Goal: Information Seeking & Learning: Stay updated

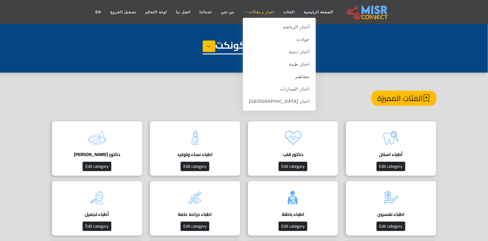
click at [254, 14] on span "اخبار و مقالات" at bounding box center [261, 11] width 25 height 5
click at [295, 42] on link "حوادث" at bounding box center [279, 39] width 73 height 12
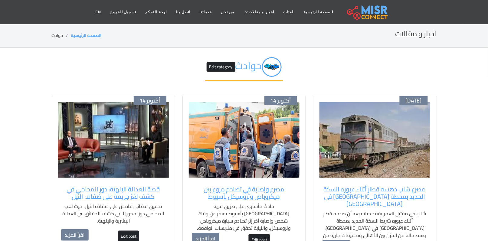
click at [371, 150] on img at bounding box center [375, 140] width 111 height 76
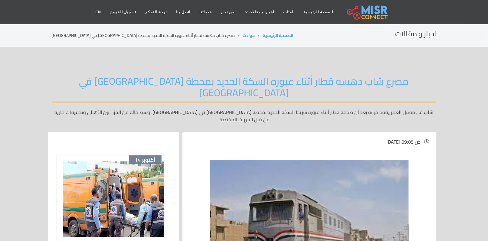
click at [354, 169] on img at bounding box center [309, 234] width 199 height 149
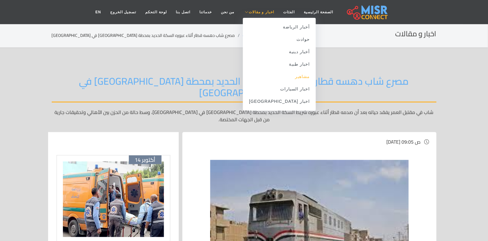
click at [288, 75] on link "مشاهير" at bounding box center [279, 77] width 73 height 12
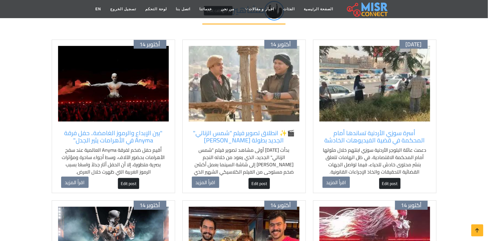
scroll to position [38, 0]
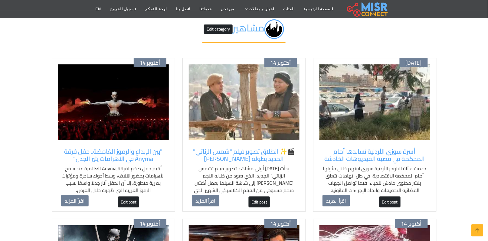
click at [373, 127] on img at bounding box center [375, 102] width 111 height 76
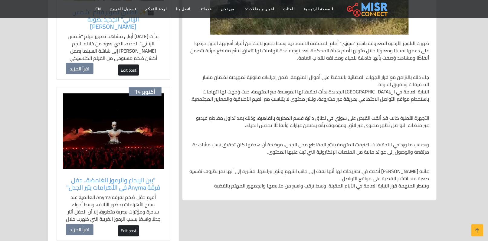
scroll to position [227, 0]
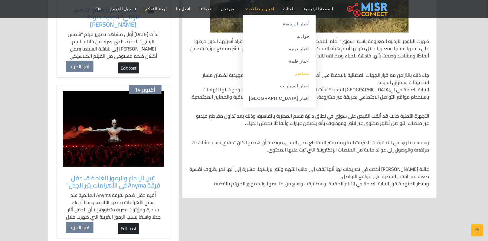
click at [291, 70] on link "مشاهير" at bounding box center [279, 73] width 73 height 12
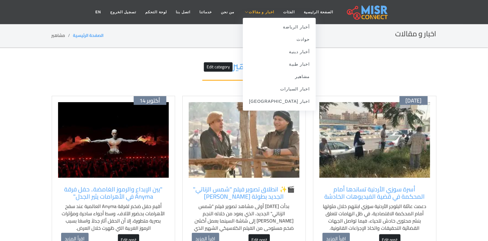
click at [262, 11] on span "اخبار و مقالات" at bounding box center [261, 11] width 25 height 5
click at [286, 101] on link "اخبار [GEOGRAPHIC_DATA]" at bounding box center [279, 101] width 73 height 12
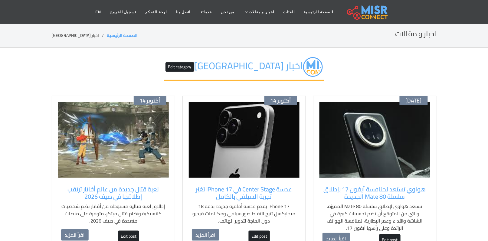
click at [397, 137] on img at bounding box center [375, 140] width 111 height 76
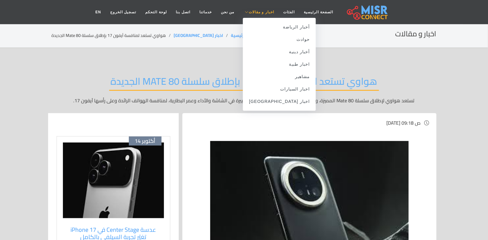
click at [254, 13] on span "اخبار و مقالات" at bounding box center [261, 11] width 25 height 5
click at [286, 87] on link "اخبار السيارات" at bounding box center [279, 89] width 73 height 12
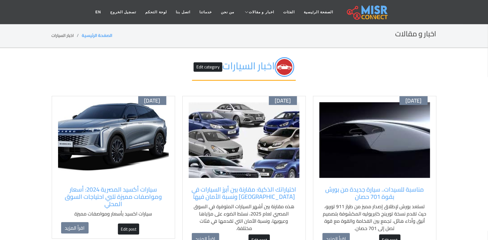
click at [379, 133] on img at bounding box center [375, 140] width 111 height 76
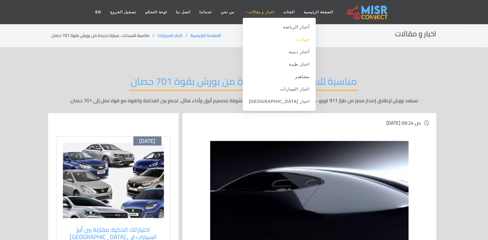
click at [284, 37] on link "حوادث" at bounding box center [279, 39] width 73 height 12
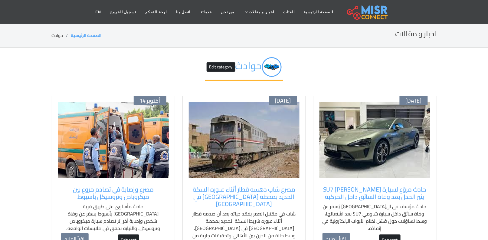
click at [373, 139] on img at bounding box center [375, 140] width 111 height 76
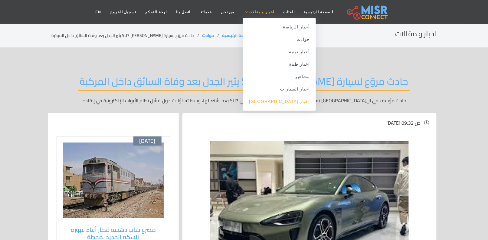
click at [285, 101] on link "اخبار [GEOGRAPHIC_DATA]" at bounding box center [279, 101] width 73 height 12
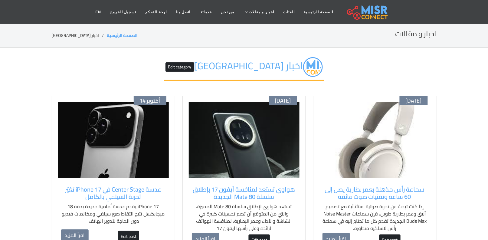
click at [377, 142] on img at bounding box center [375, 140] width 111 height 76
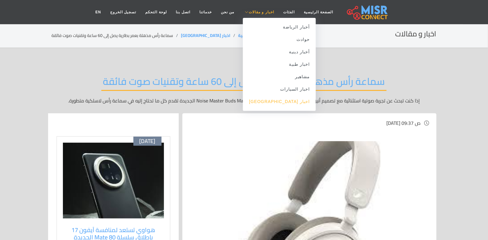
click at [294, 102] on link "اخبار [GEOGRAPHIC_DATA]" at bounding box center [279, 101] width 73 height 12
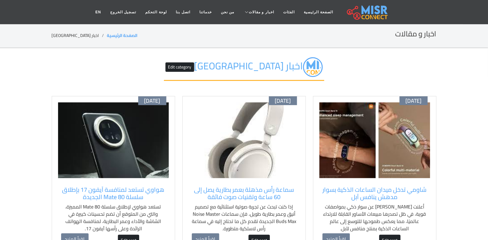
click at [370, 145] on img at bounding box center [375, 140] width 111 height 76
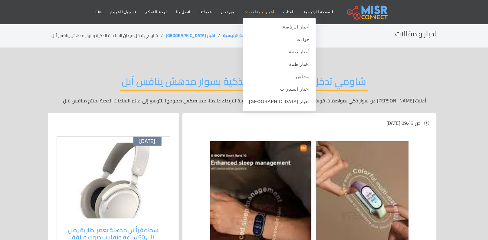
click at [259, 9] on span "اخبار و مقالات" at bounding box center [261, 11] width 25 height 5
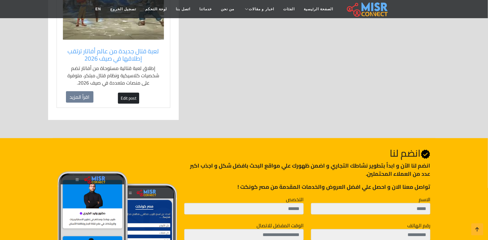
scroll to position [567, 0]
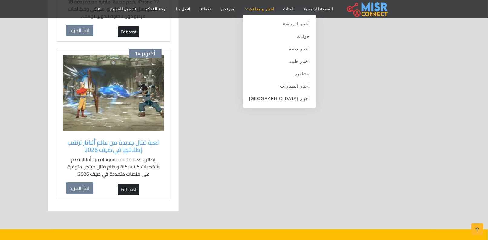
click at [261, 8] on span "اخبار و مقالات" at bounding box center [261, 8] width 25 height 5
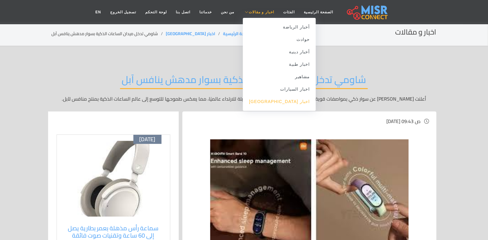
scroll to position [0, 0]
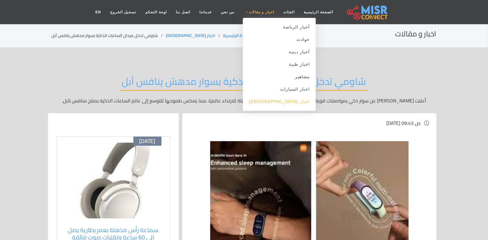
click at [284, 99] on link "اخبار [GEOGRAPHIC_DATA]" at bounding box center [279, 101] width 73 height 12
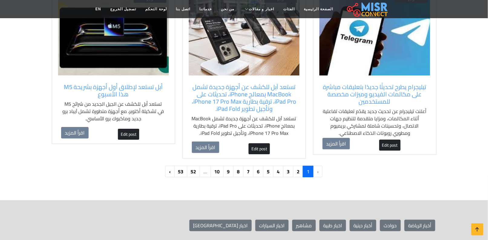
scroll to position [605, 0]
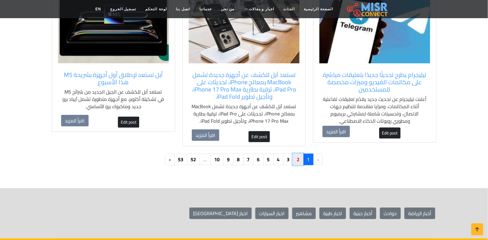
click at [297, 158] on link "2" at bounding box center [298, 158] width 11 height 11
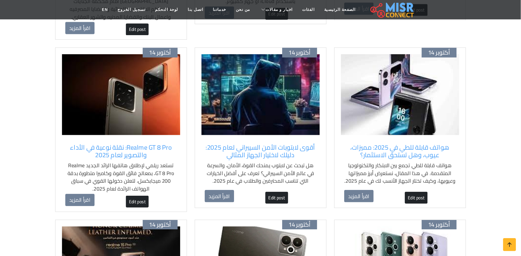
scroll to position [227, 0]
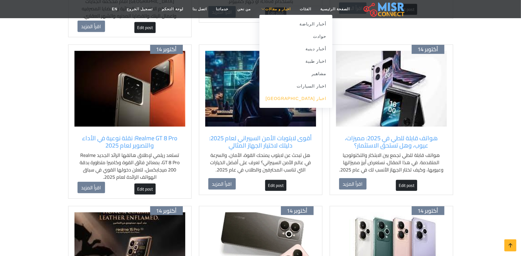
click at [307, 101] on link "اخبار [GEOGRAPHIC_DATA]" at bounding box center [295, 98] width 73 height 12
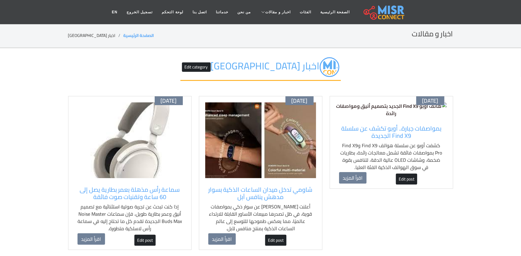
click at [384, 117] on img at bounding box center [391, 109] width 111 height 15
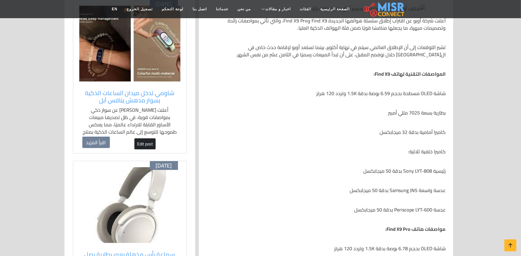
scroll to position [121, 0]
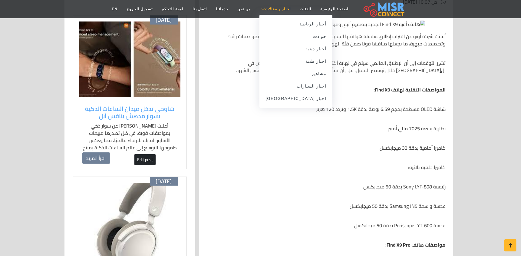
click at [265, 8] on span "اخبار و مقالات" at bounding box center [277, 8] width 25 height 5
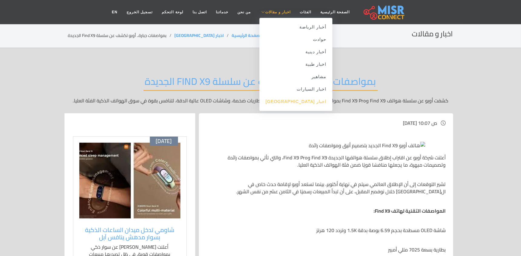
click at [306, 103] on link "اخبار [GEOGRAPHIC_DATA]" at bounding box center [295, 101] width 73 height 12
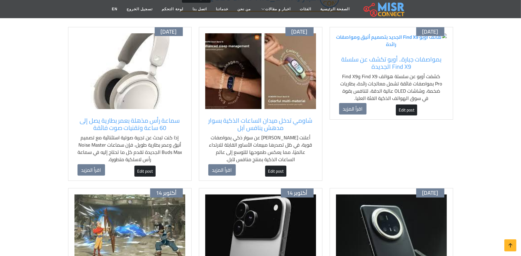
scroll to position [80, 0]
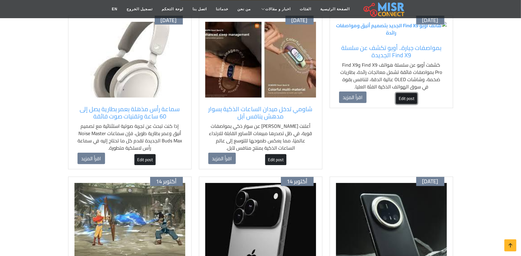
click at [402, 104] on link "Edit post" at bounding box center [406, 98] width 21 height 11
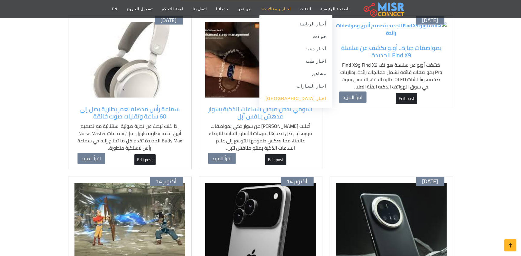
click at [302, 98] on link "اخبار [GEOGRAPHIC_DATA]" at bounding box center [295, 98] width 73 height 12
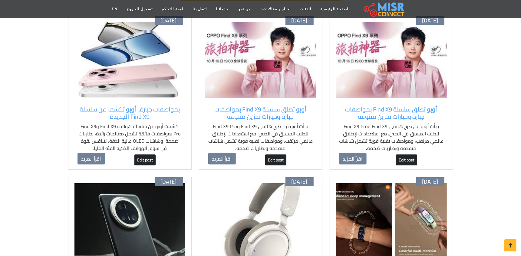
scroll to position [80, 0]
click at [281, 75] on img at bounding box center [260, 60] width 111 height 76
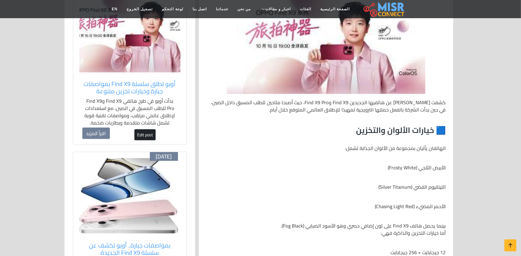
scroll to position [161, 0]
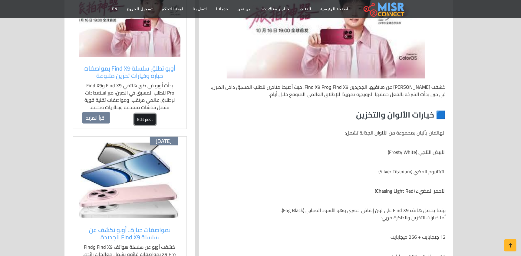
click at [149, 119] on link "Edit post" at bounding box center [144, 119] width 21 height 11
click at [143, 117] on link "Edit post" at bounding box center [144, 119] width 21 height 11
click at [142, 115] on link "Edit post" at bounding box center [144, 119] width 21 height 11
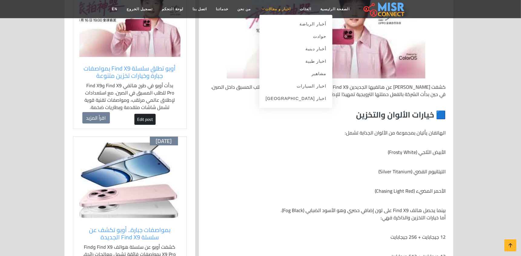
click at [275, 9] on span "اخبار و مقالات" at bounding box center [277, 8] width 25 height 5
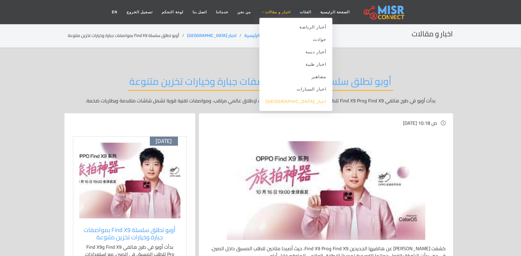
click at [297, 100] on link "اخبار [GEOGRAPHIC_DATA]" at bounding box center [295, 101] width 73 height 12
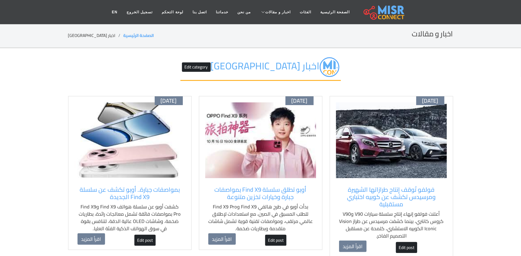
click at [396, 136] on img at bounding box center [391, 140] width 111 height 76
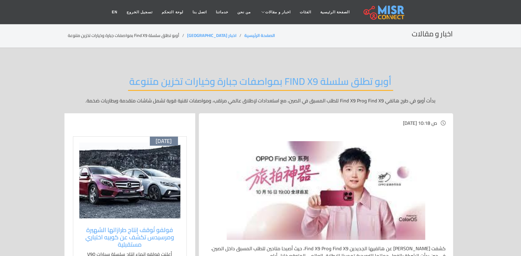
click at [148, 189] on img at bounding box center [129, 181] width 101 height 76
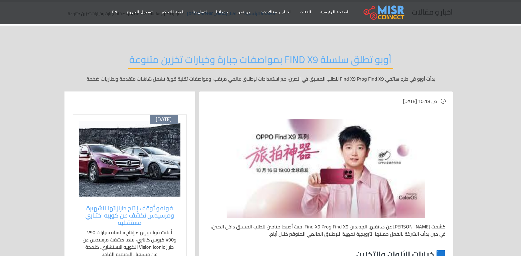
scroll to position [40, 0]
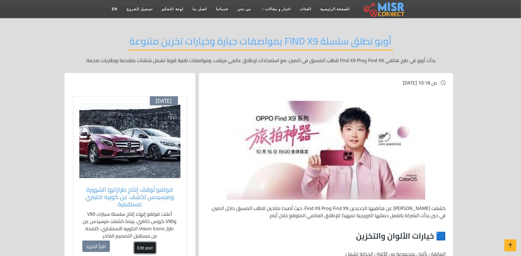
click at [141, 244] on link "Edit post" at bounding box center [144, 247] width 21 height 11
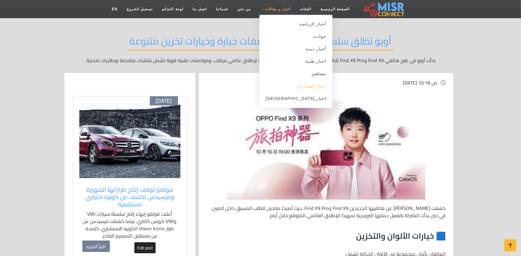
click at [308, 82] on link "اخبار السيارات" at bounding box center [295, 86] width 73 height 12
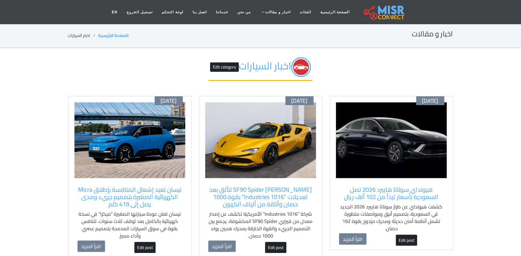
click at [386, 147] on img at bounding box center [391, 140] width 111 height 76
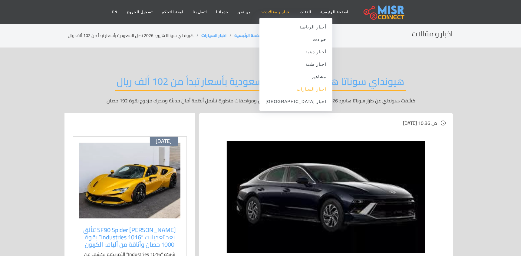
click at [300, 89] on link "اخبار السيارات" at bounding box center [295, 89] width 73 height 12
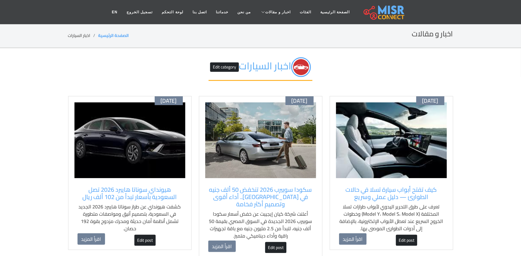
click at [411, 143] on img at bounding box center [391, 140] width 111 height 76
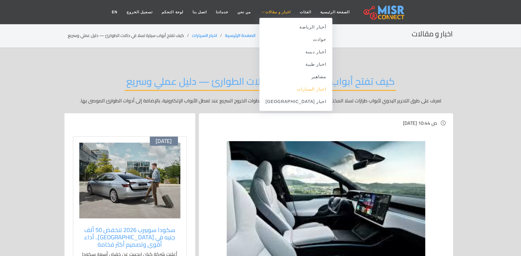
click at [302, 88] on link "اخبار السيارات" at bounding box center [295, 89] width 73 height 12
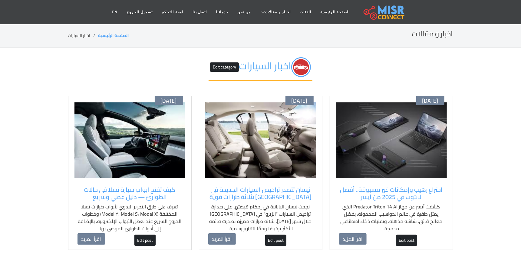
click at [395, 153] on img at bounding box center [391, 140] width 111 height 76
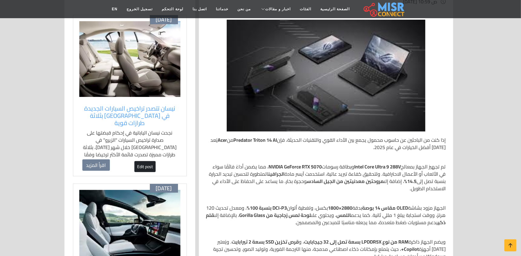
scroll to position [121, 0]
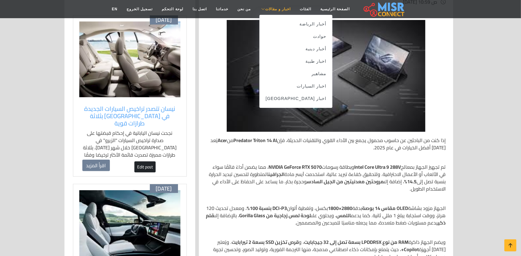
click at [263, 9] on icon at bounding box center [263, 9] width 4 height 4
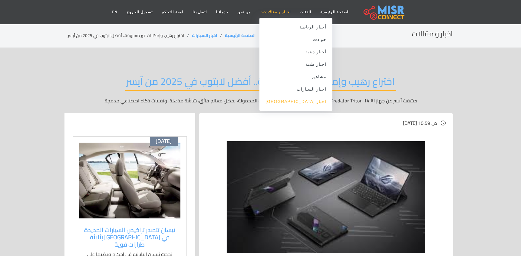
click at [304, 101] on link "اخبار [GEOGRAPHIC_DATA]" at bounding box center [295, 101] width 73 height 12
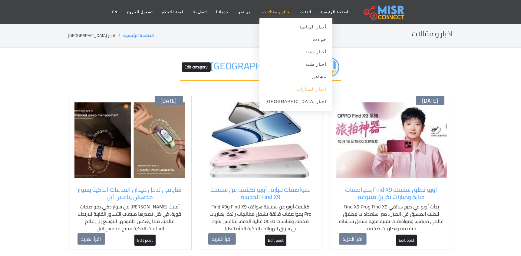
click at [292, 87] on link "اخبار السيارات" at bounding box center [295, 89] width 73 height 12
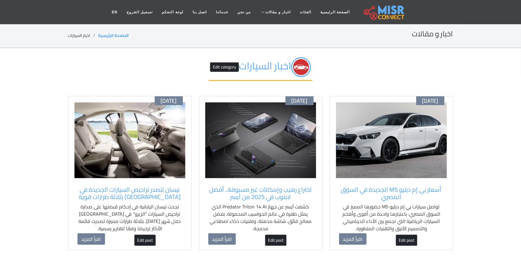
click at [279, 139] on img at bounding box center [260, 140] width 111 height 76
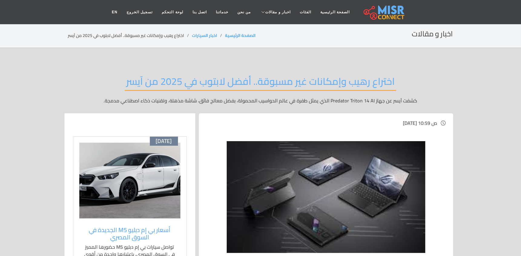
click at [334, 196] on img at bounding box center [326, 197] width 199 height 112
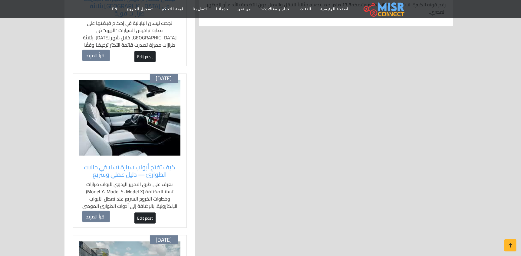
scroll to position [363, 0]
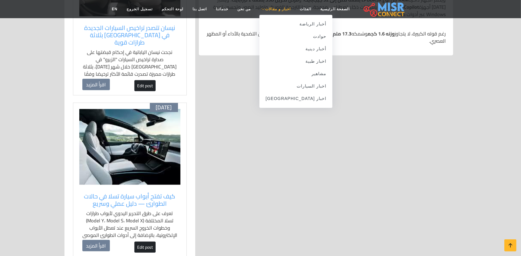
click at [273, 8] on span "اخبار و مقالات" at bounding box center [277, 8] width 25 height 5
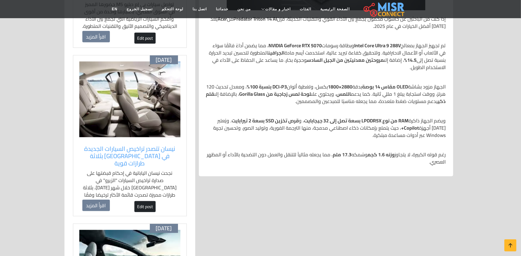
scroll to position [242, 0]
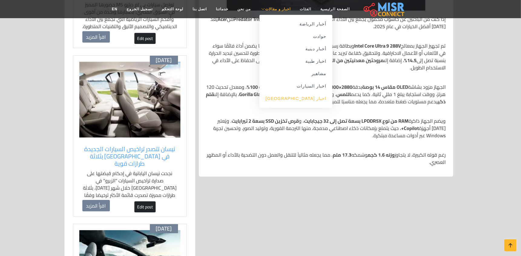
click at [301, 101] on link "اخبار [GEOGRAPHIC_DATA]" at bounding box center [295, 98] width 73 height 12
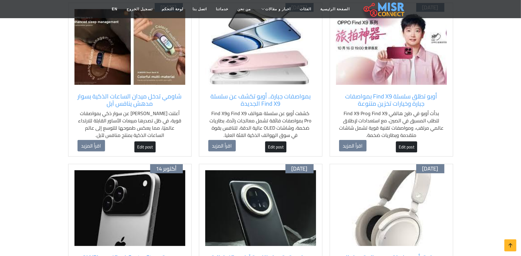
scroll to position [80, 0]
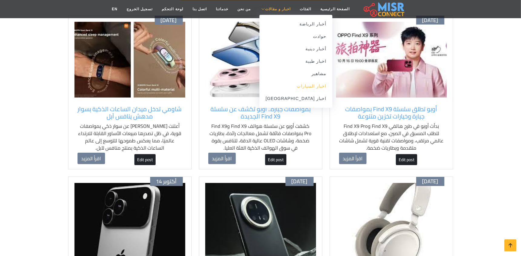
click at [304, 83] on link "اخبار السيارات" at bounding box center [295, 86] width 73 height 12
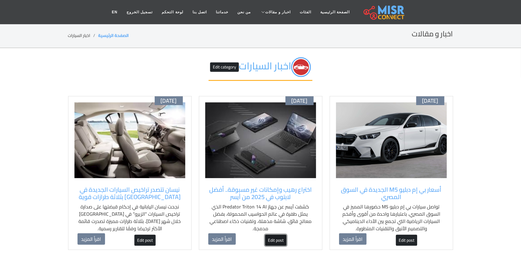
click at [278, 242] on link "Edit post" at bounding box center [275, 240] width 21 height 11
